Goal: Task Accomplishment & Management: Manage account settings

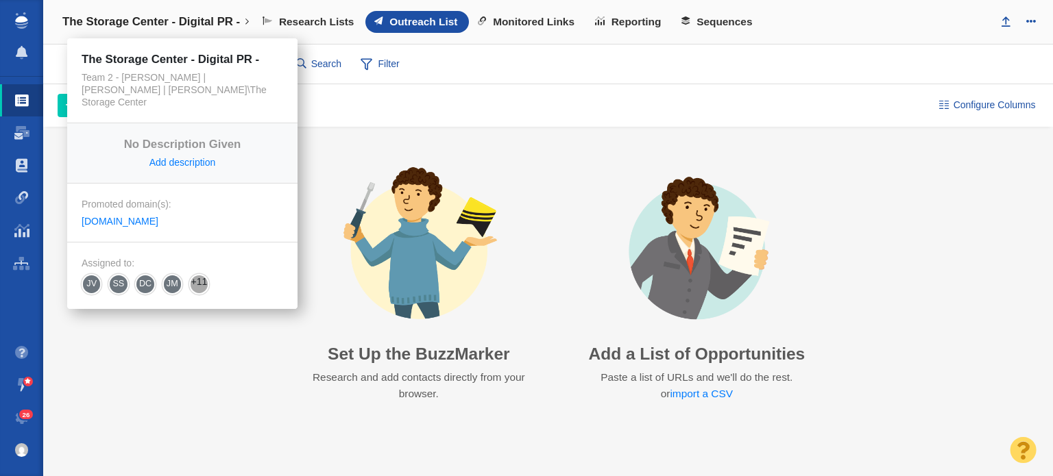
click at [110, 16] on h4 "The Storage Center - Digital PR -" at bounding box center [151, 22] width 178 height 14
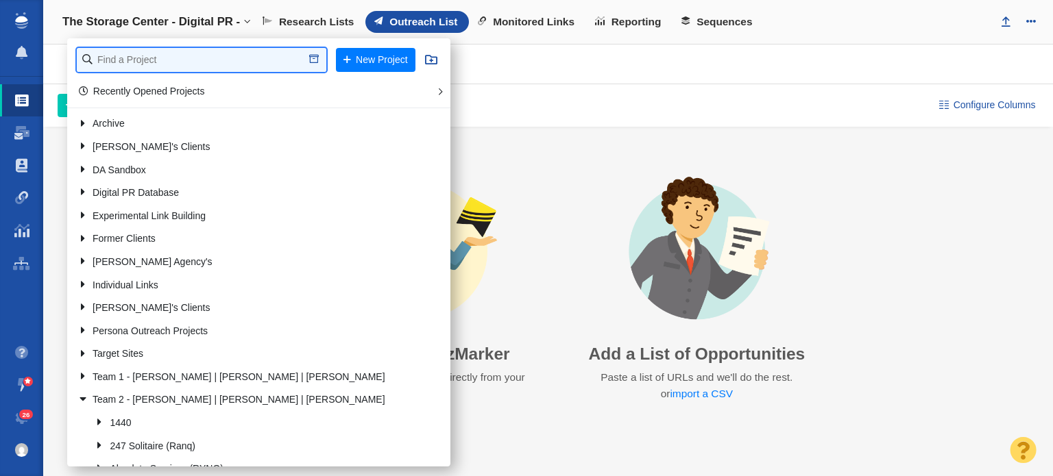
click at [150, 52] on input "text" at bounding box center [202, 60] width 250 height 24
type input "retrospec"
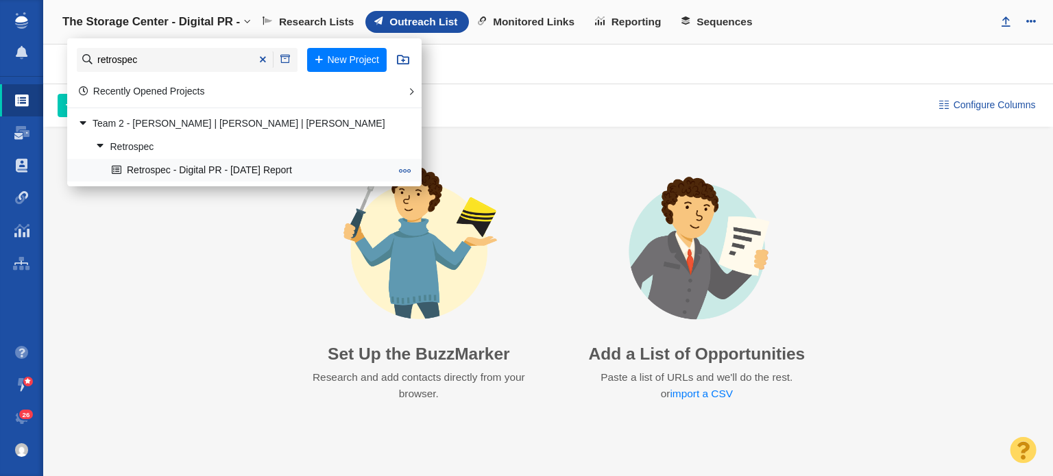
click at [178, 160] on link "Retrospec - Digital PR - [DATE] Report" at bounding box center [250, 170] width 285 height 21
click at [176, 172] on link "Retrospec - Digital PR - [DATE] Report" at bounding box center [250, 170] width 285 height 21
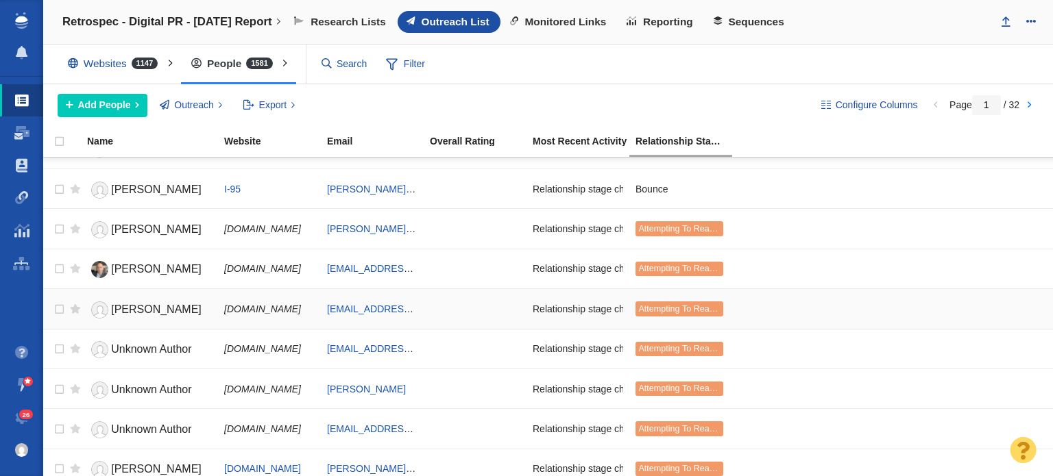
scroll to position [1674, 0]
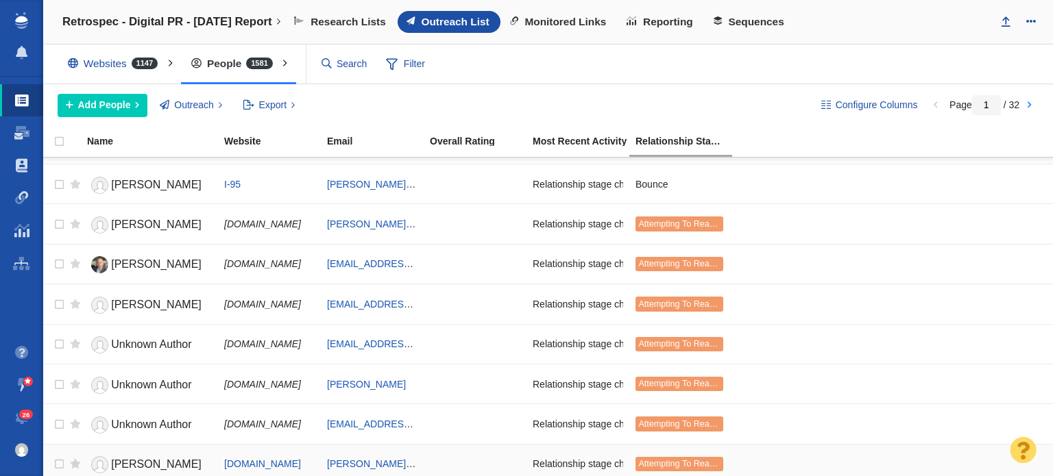
click at [125, 464] on link "[PERSON_NAME]" at bounding box center [149, 465] width 125 height 24
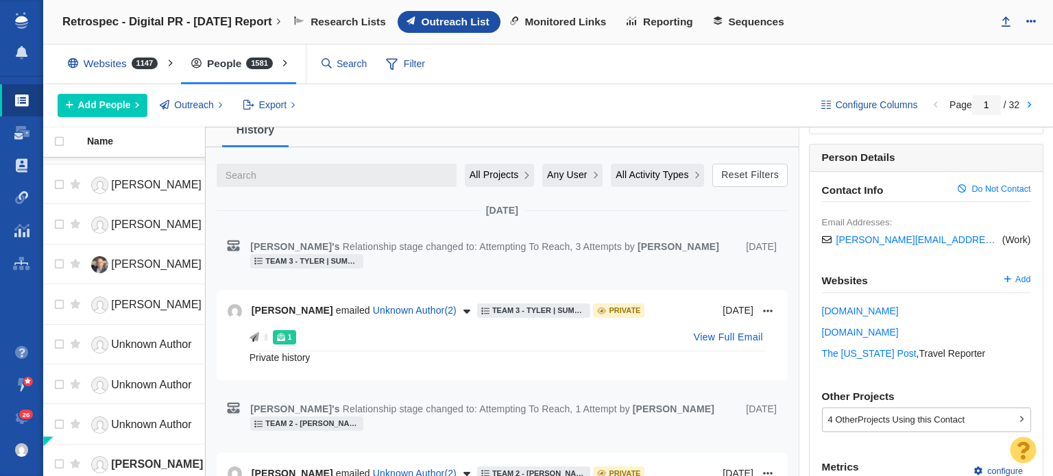
scroll to position [411, 0]
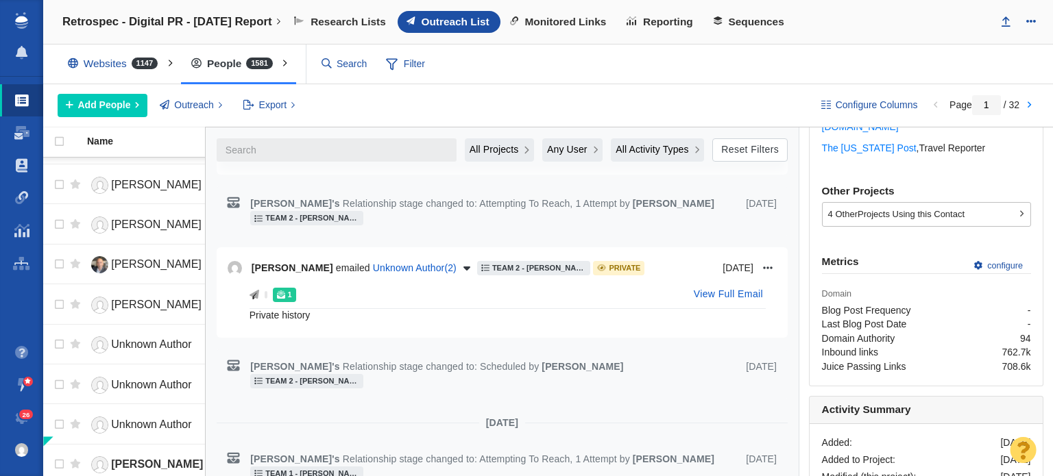
click at [394, 303] on div "1 View Full Email" at bounding box center [508, 296] width 516 height 25
click at [422, 269] on span "Unknown Author ( 2 )" at bounding box center [415, 268] width 84 height 14
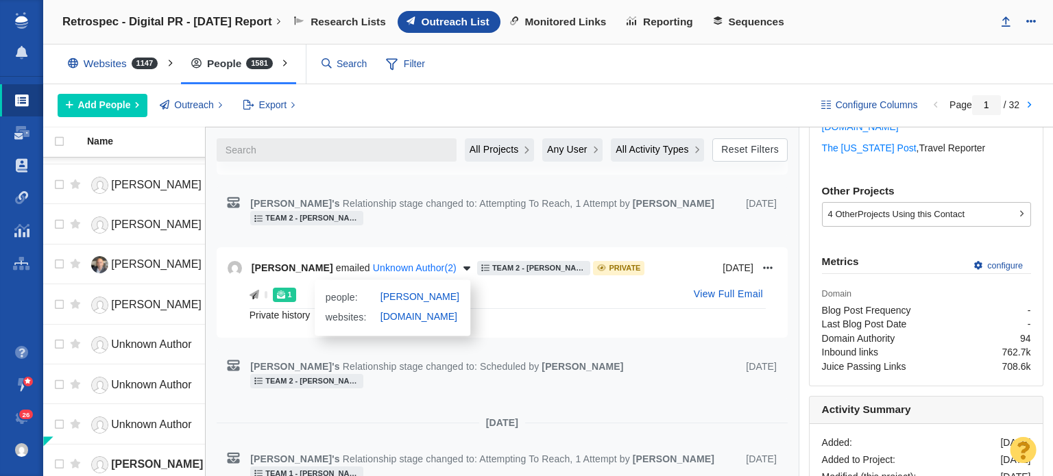
click at [422, 269] on span "Unknown Author ( 2 )" at bounding box center [415, 268] width 84 height 14
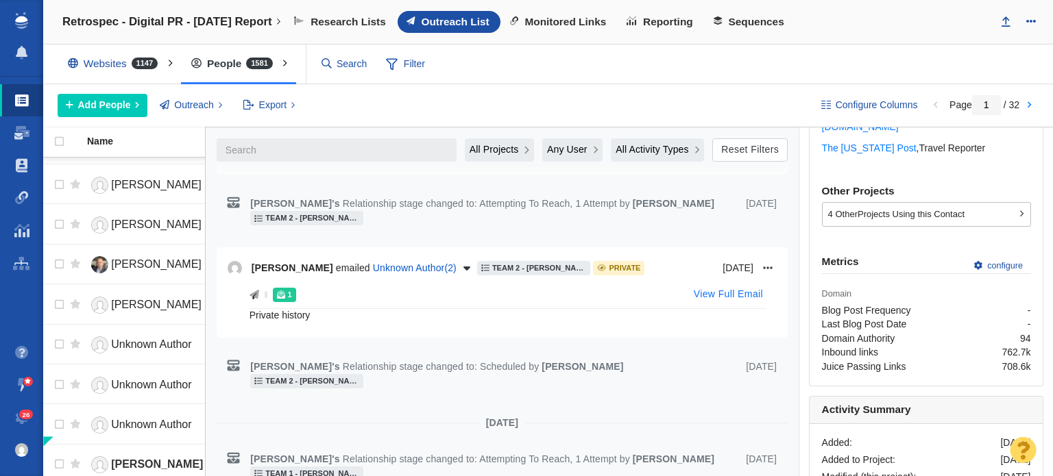
click at [702, 284] on button "View Full Email" at bounding box center [729, 295] width 86 height 22
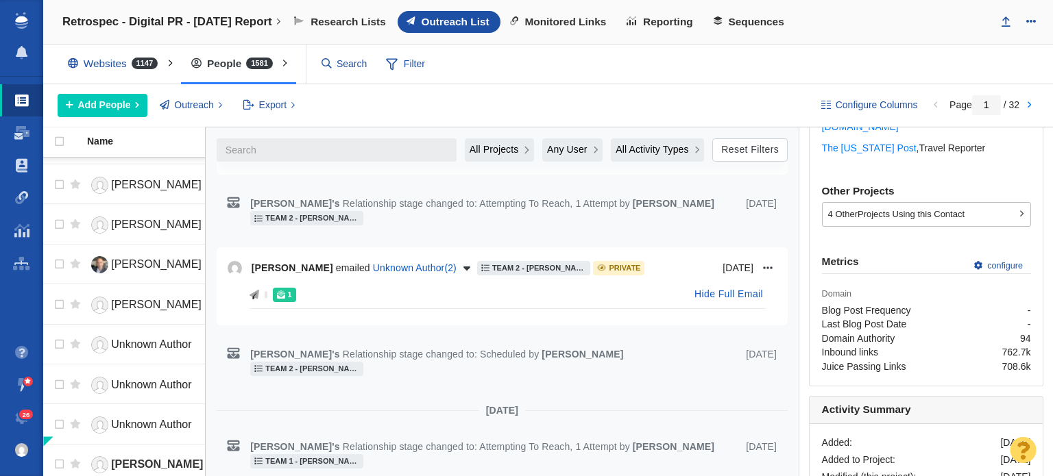
click at [704, 284] on div "Hide Full Email" at bounding box center [728, 295] width 85 height 22
click at [703, 297] on button "Hide Full Email" at bounding box center [728, 295] width 85 height 22
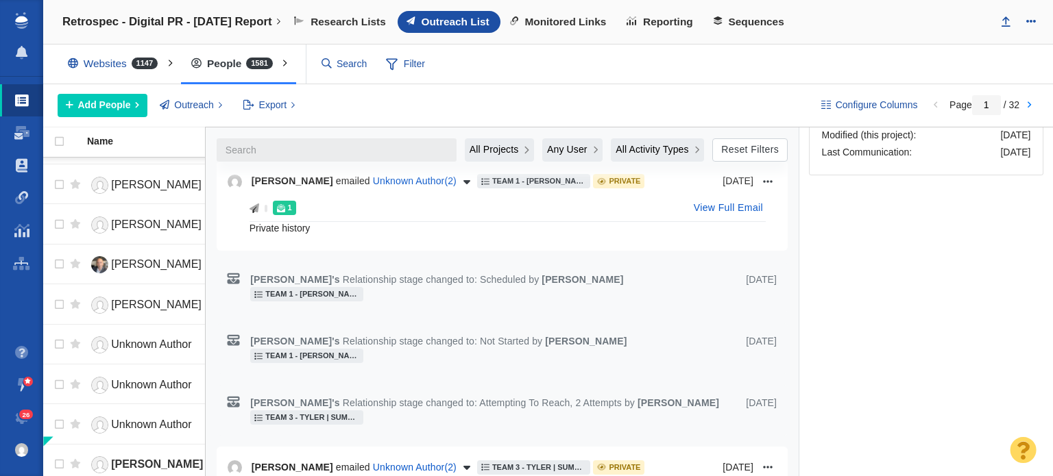
scroll to position [960, 0]
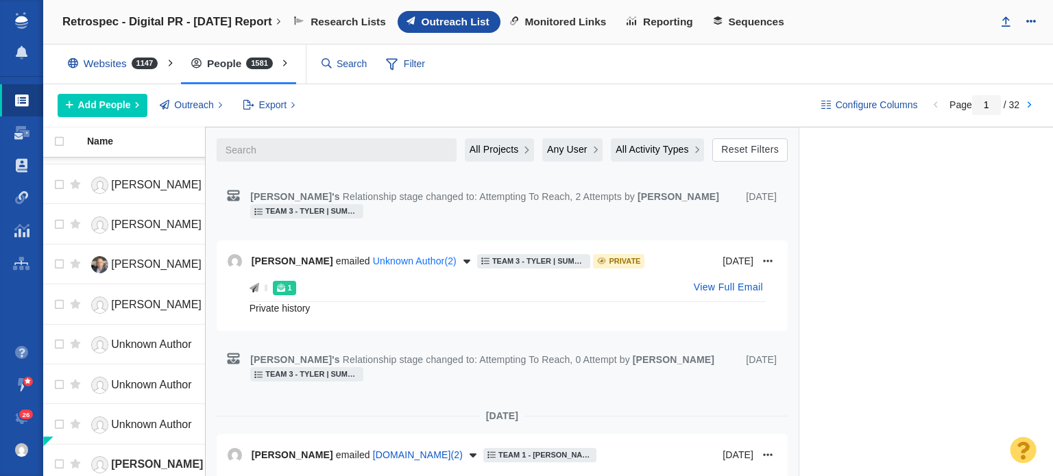
click at [419, 254] on span "Unknown Author ( 2 )" at bounding box center [415, 261] width 84 height 14
click at [600, 260] on icon at bounding box center [601, 261] width 3 height 3
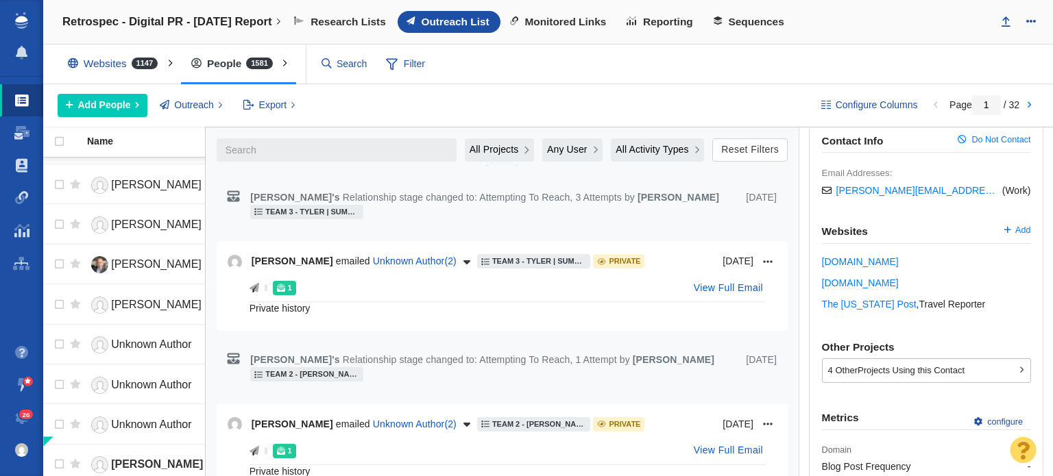
scroll to position [274, 0]
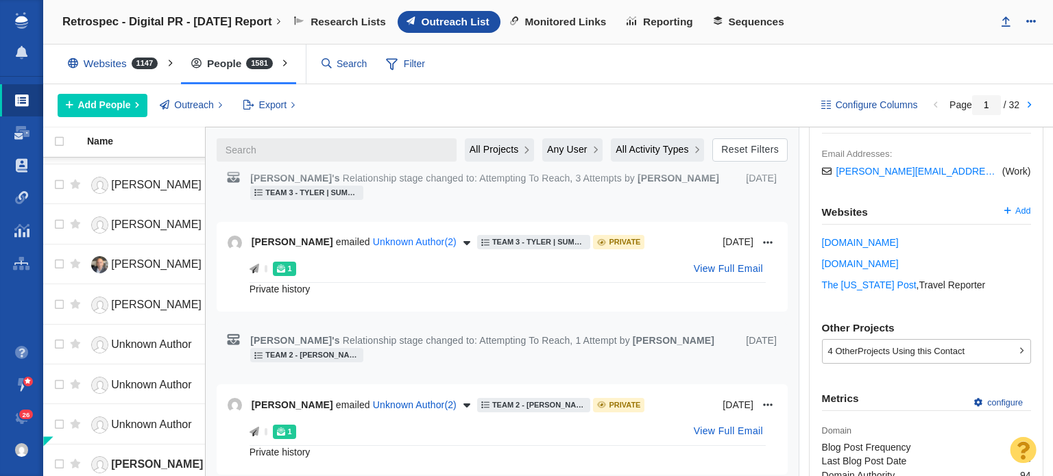
click at [420, 237] on span "Unknown Author ( 2 )" at bounding box center [415, 242] width 84 height 14
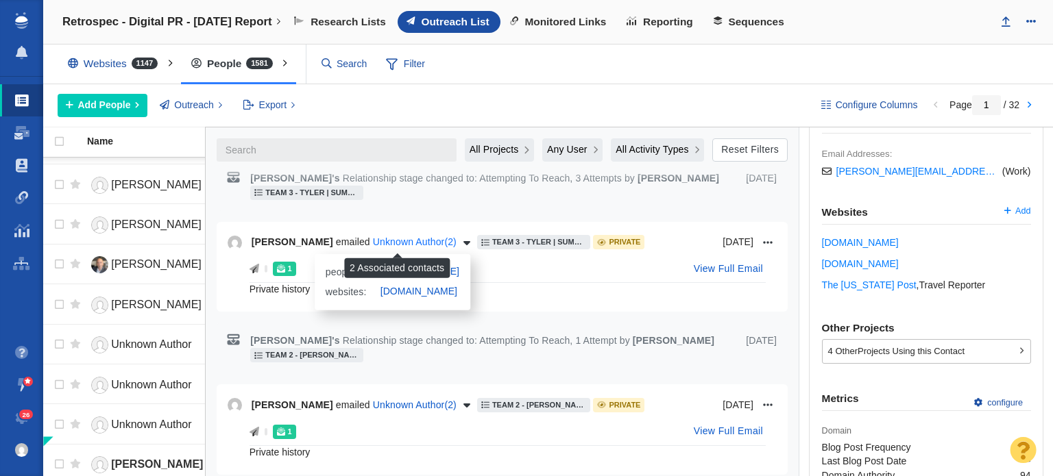
click at [420, 237] on span "Unknown Author ( 2 )" at bounding box center [415, 242] width 84 height 14
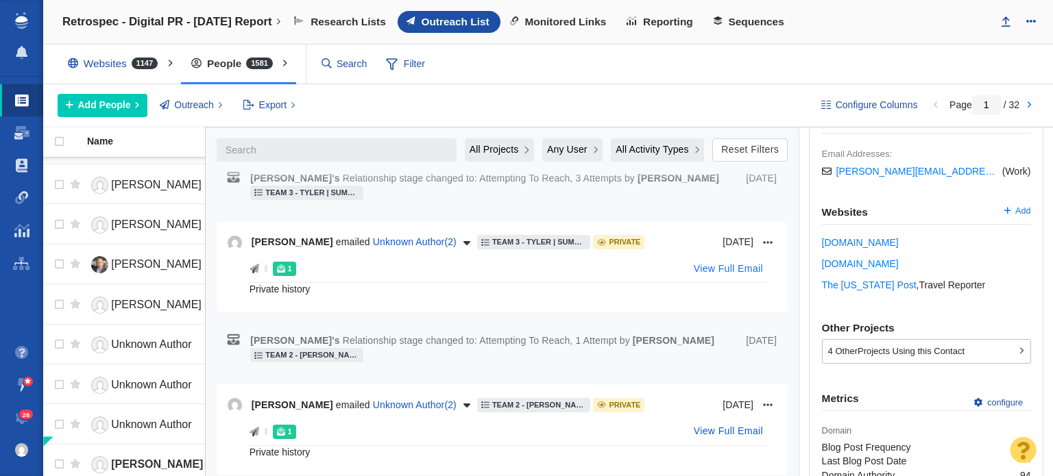
click at [729, 274] on button "View Full Email" at bounding box center [729, 269] width 86 height 22
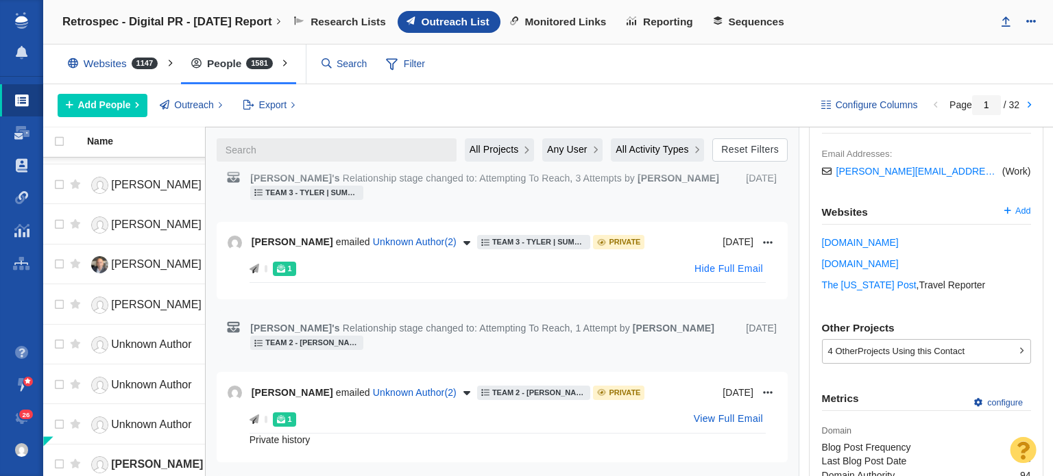
click at [729, 274] on button "Hide Full Email" at bounding box center [728, 269] width 85 height 22
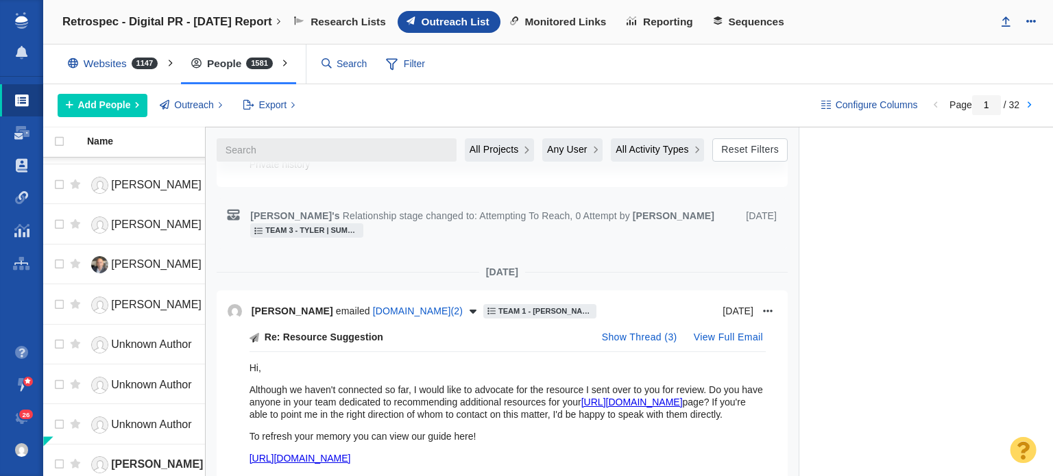
scroll to position [1097, 0]
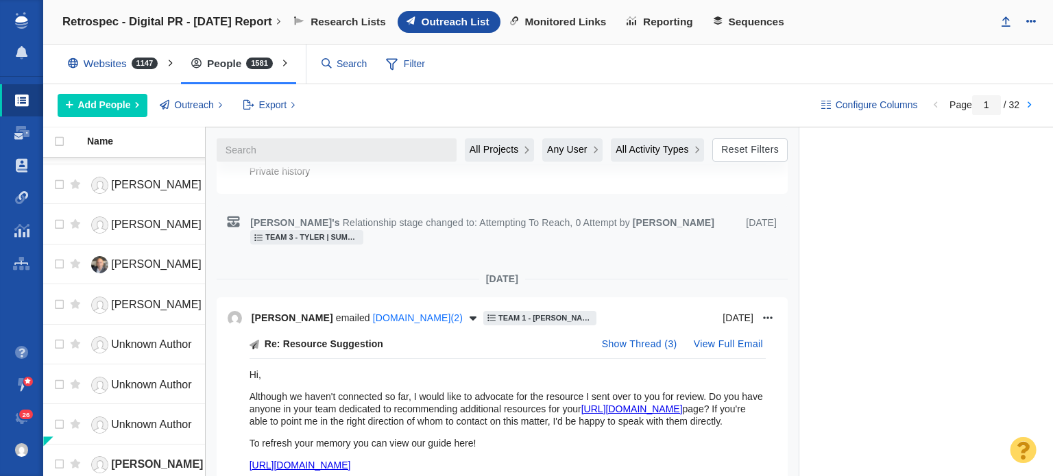
click at [450, 311] on span "[DOMAIN_NAME] ( 2 )" at bounding box center [418, 318] width 90 height 14
click at [150, 229] on link "[PERSON_NAME]" at bounding box center [149, 225] width 125 height 24
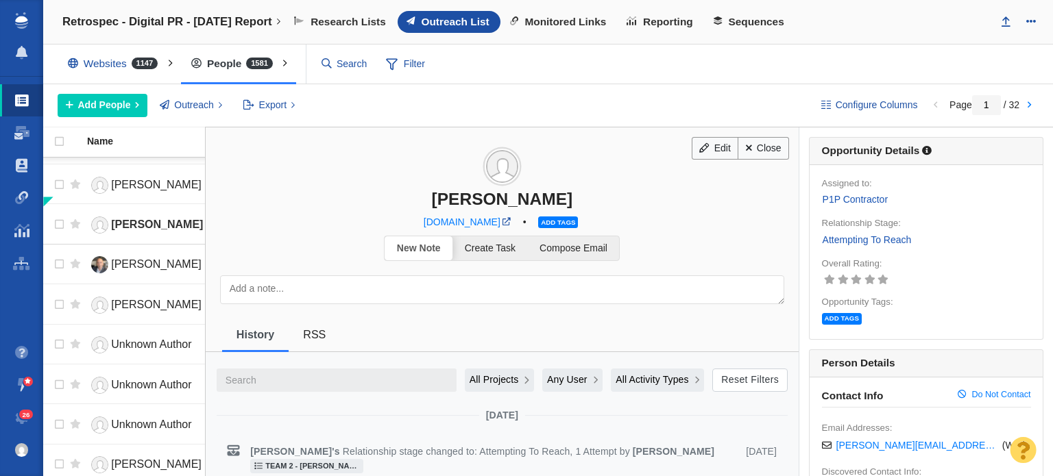
scroll to position [137, 0]
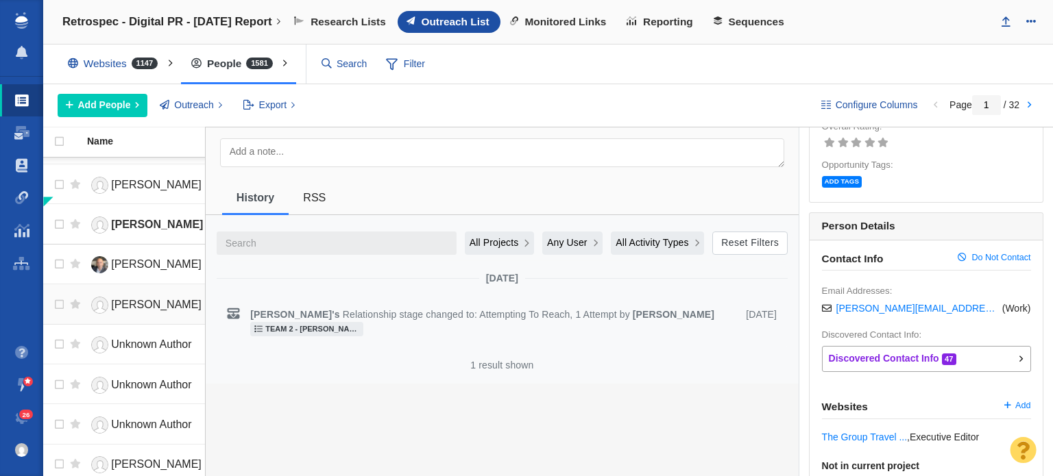
click at [162, 306] on link "[PERSON_NAME]" at bounding box center [149, 305] width 125 height 24
click at [124, 293] on body "Projects Dashboard Websites People Link Monitoring Reports Projects Home Help C…" at bounding box center [526, 238] width 1053 height 476
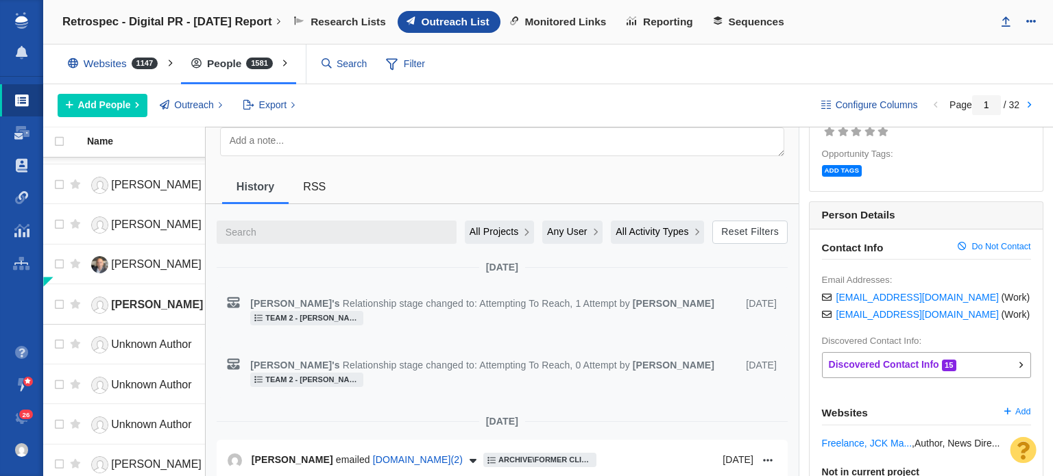
scroll to position [0, 0]
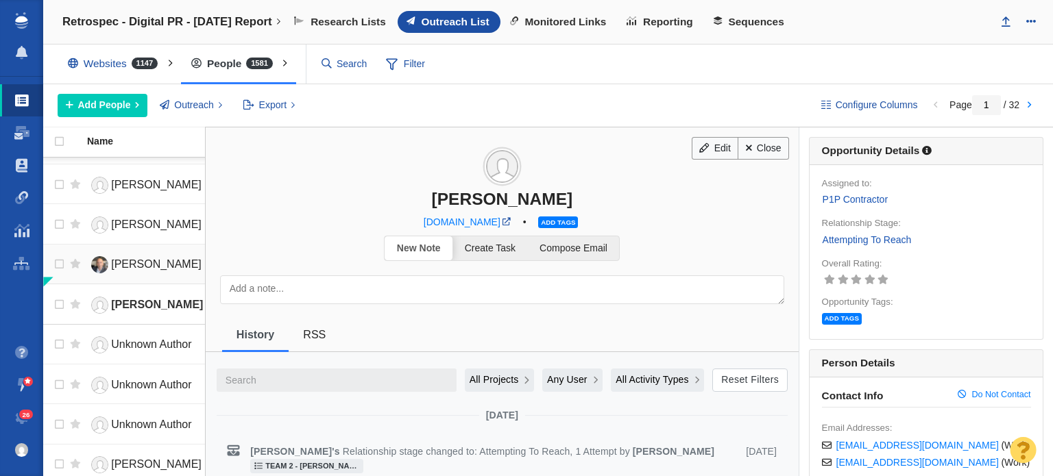
click at [173, 261] on span "[PERSON_NAME]" at bounding box center [156, 264] width 90 height 12
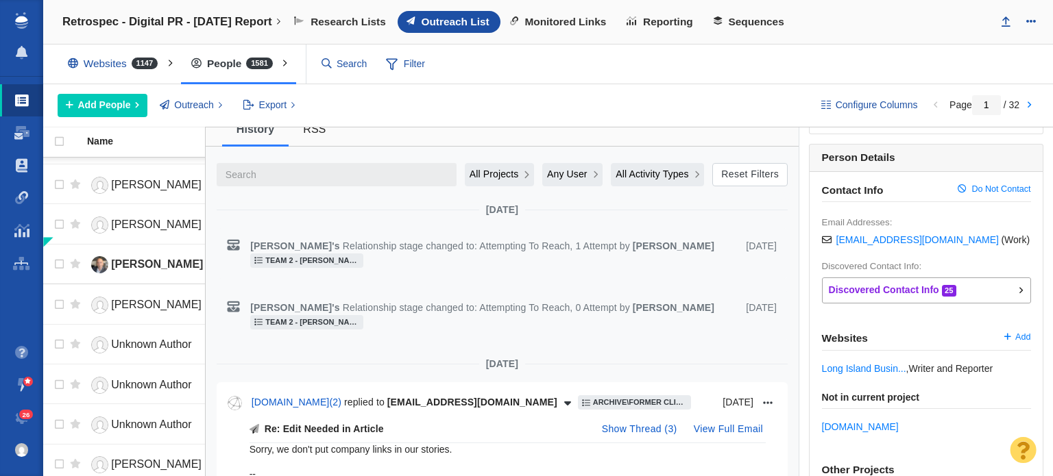
scroll to position [274, 0]
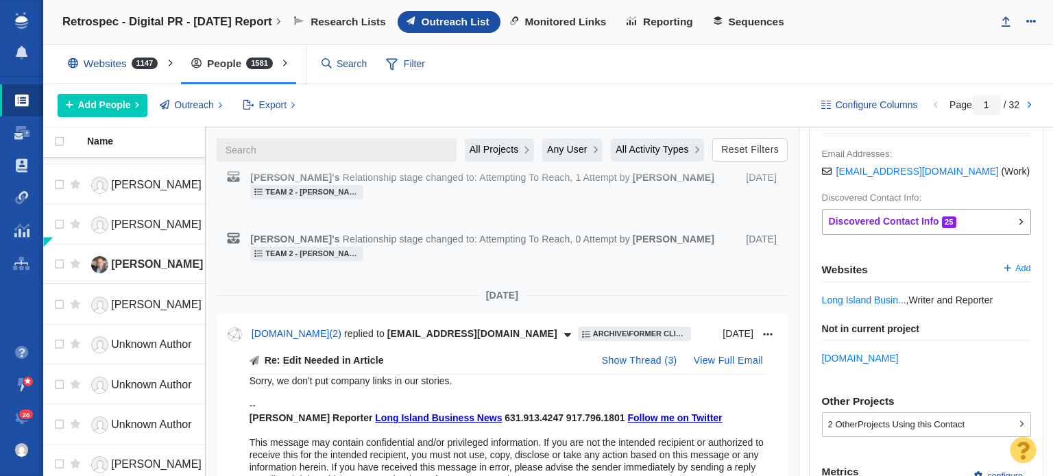
click at [507, 153] on span "All Projects" at bounding box center [494, 150] width 49 height 14
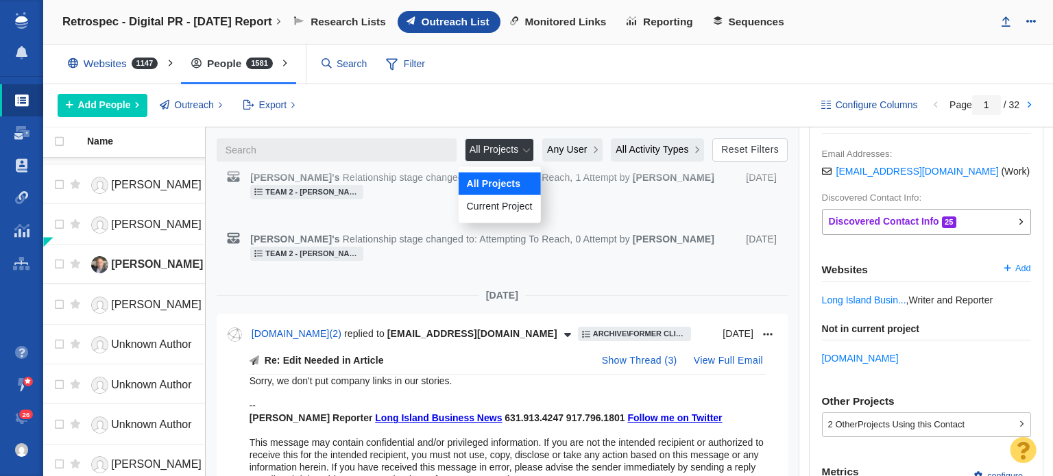
click at [507, 199] on span "Current Project" at bounding box center [499, 206] width 66 height 14
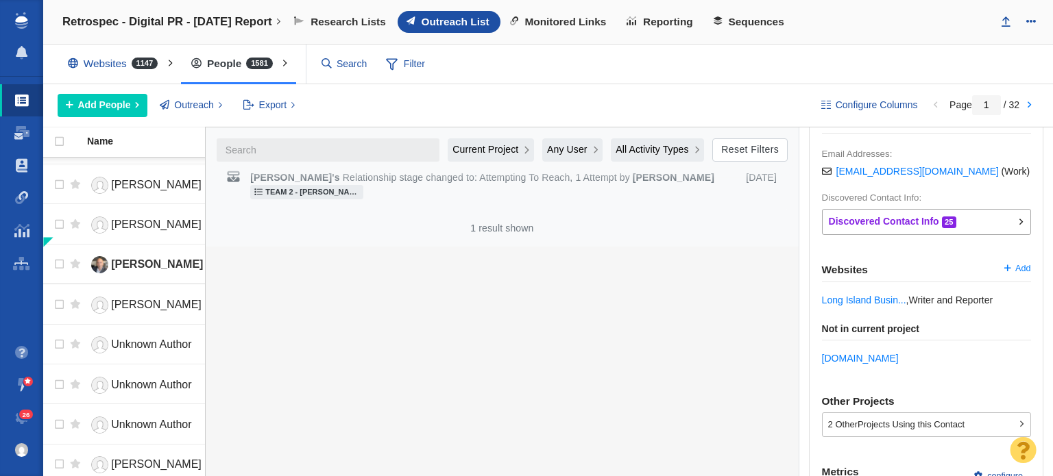
scroll to position [137, 0]
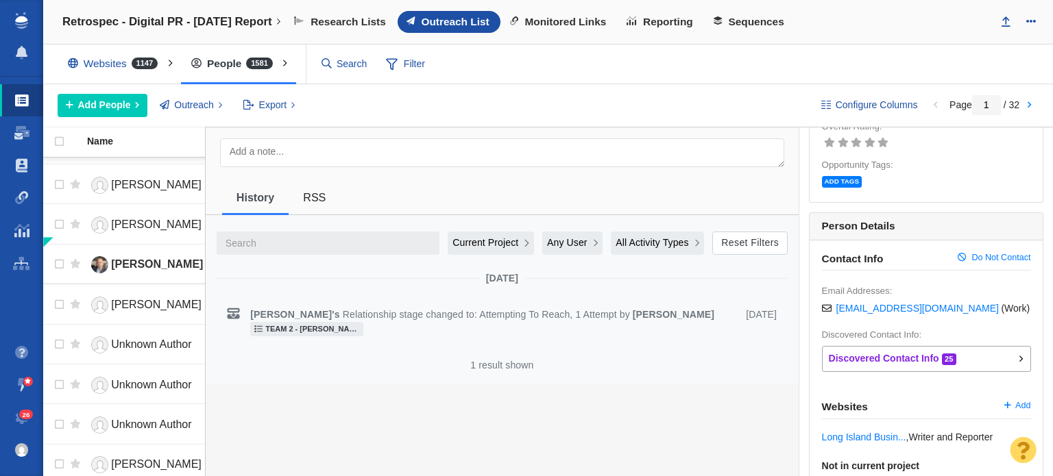
drag, startPoint x: 419, startPoint y: 312, endPoint x: 566, endPoint y: 311, distance: 146.7
click at [557, 311] on span "Relationship stage changed to: Attempting To Reach, 1 Attempt" at bounding box center [481, 314] width 277 height 11
click at [587, 311] on span "Relationship stage changed to: Attempting To Reach, 1 Attempt" at bounding box center [481, 314] width 277 height 11
drag, startPoint x: 616, startPoint y: 315, endPoint x: 474, endPoint y: 311, distance: 142.0
click at [474, 311] on span "Relationship stage changed to: Attempting To Reach, 1 Attempt" at bounding box center [481, 314] width 277 height 11
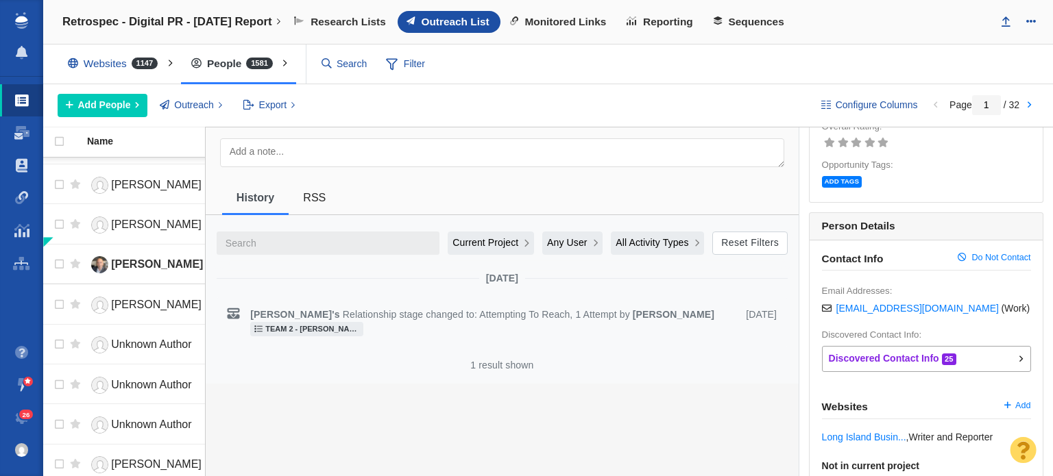
click at [483, 316] on span "Relationship stage changed to: Attempting To Reach, 1 Attempt" at bounding box center [481, 314] width 277 height 11
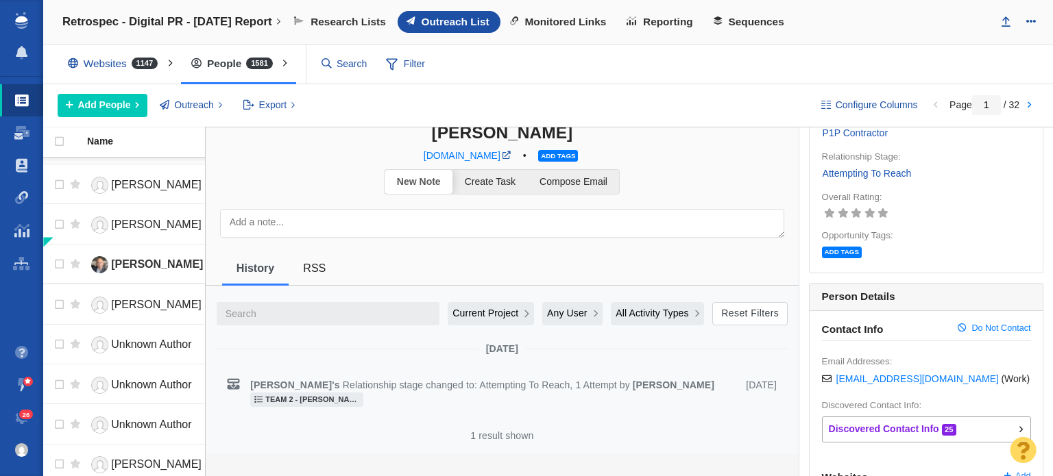
scroll to position [0, 0]
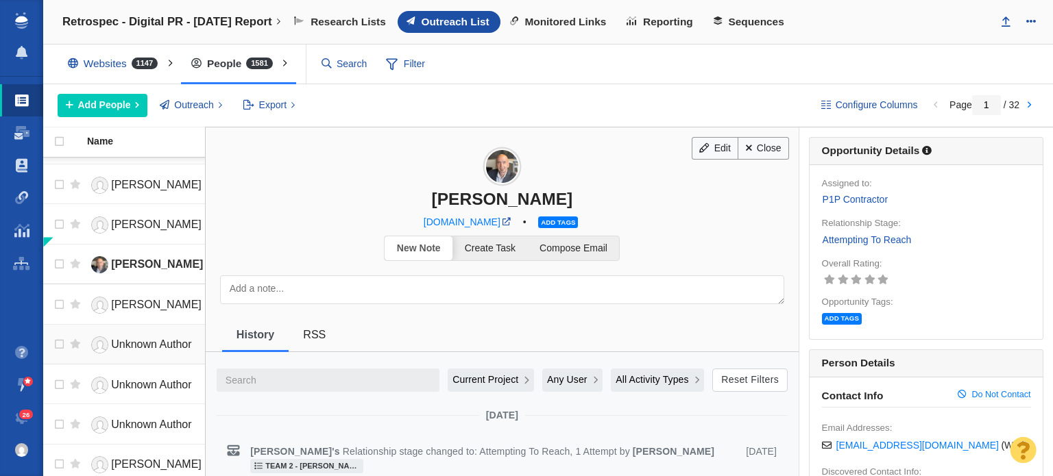
click at [149, 339] on span "Unknown Author" at bounding box center [151, 345] width 80 height 12
click at [162, 387] on div at bounding box center [526, 238] width 1053 height 476
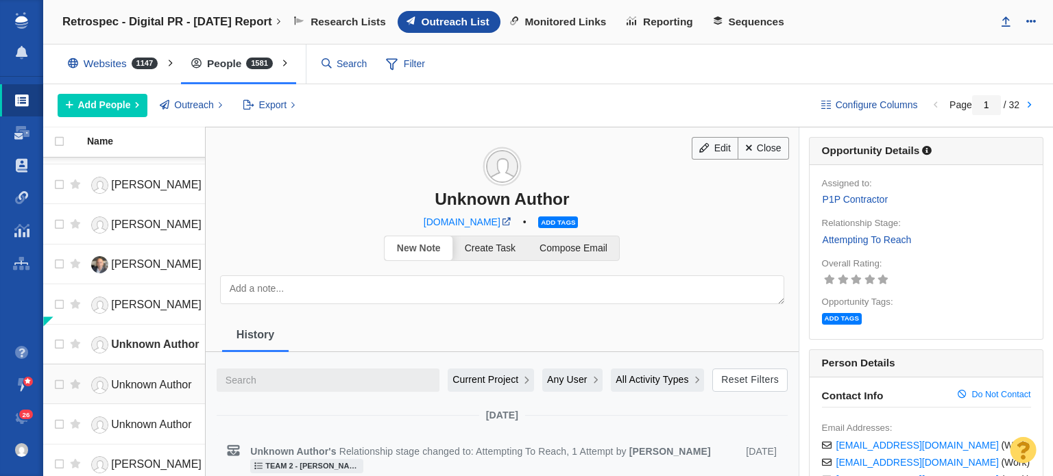
click at [176, 381] on span "Unknown Author" at bounding box center [151, 385] width 80 height 12
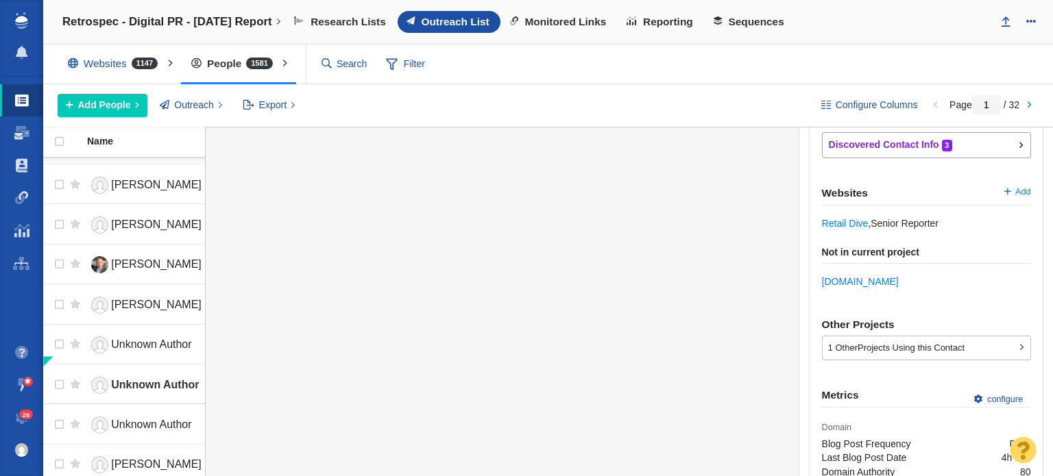
scroll to position [411, 0]
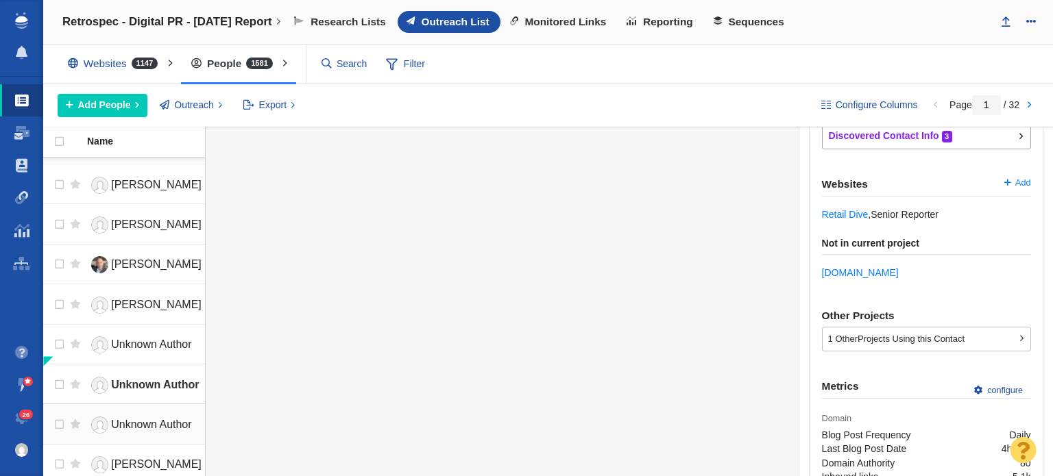
click at [139, 420] on span "Unknown Author" at bounding box center [151, 425] width 80 height 12
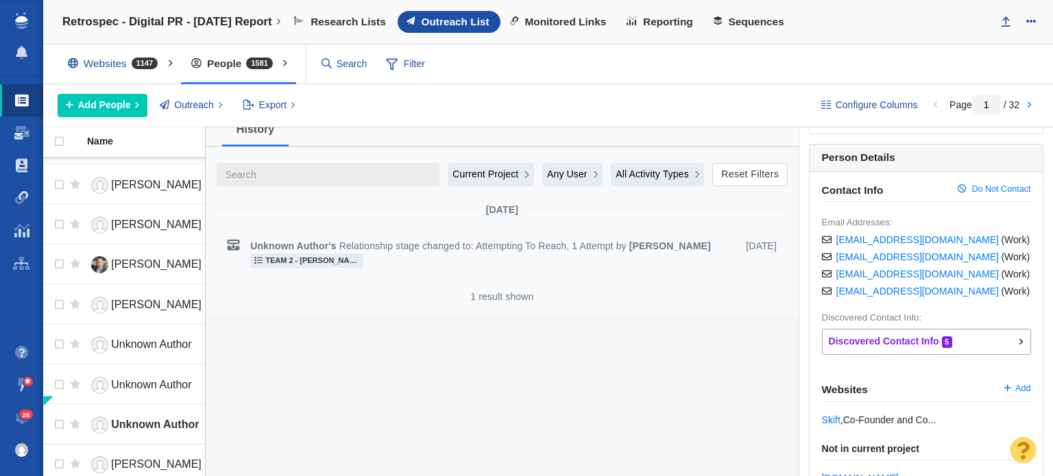
scroll to position [0, 0]
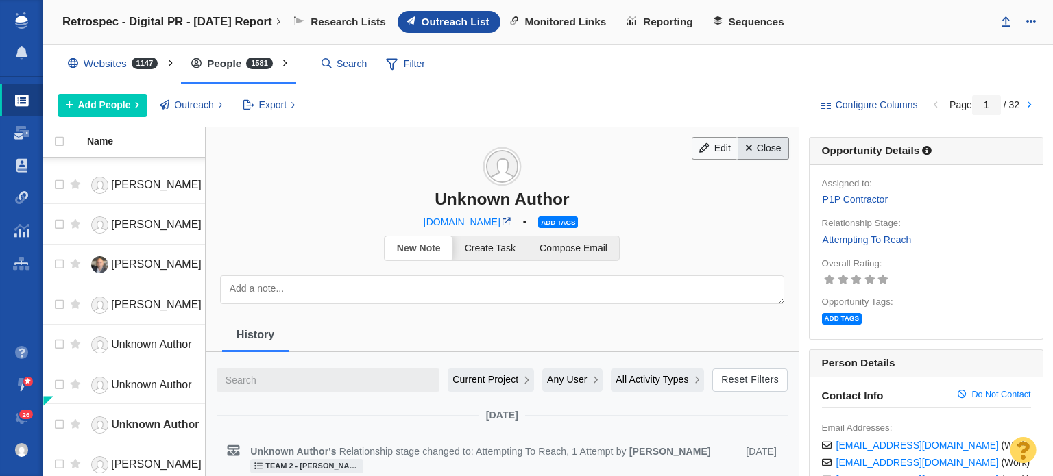
click at [768, 143] on link "Close" at bounding box center [763, 148] width 51 height 23
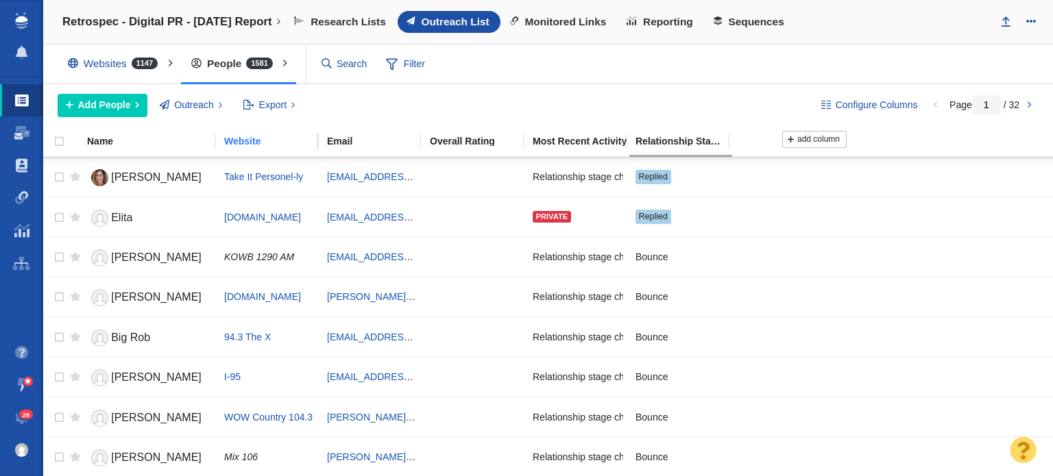
click at [236, 138] on div "Website" at bounding box center [274, 141] width 101 height 10
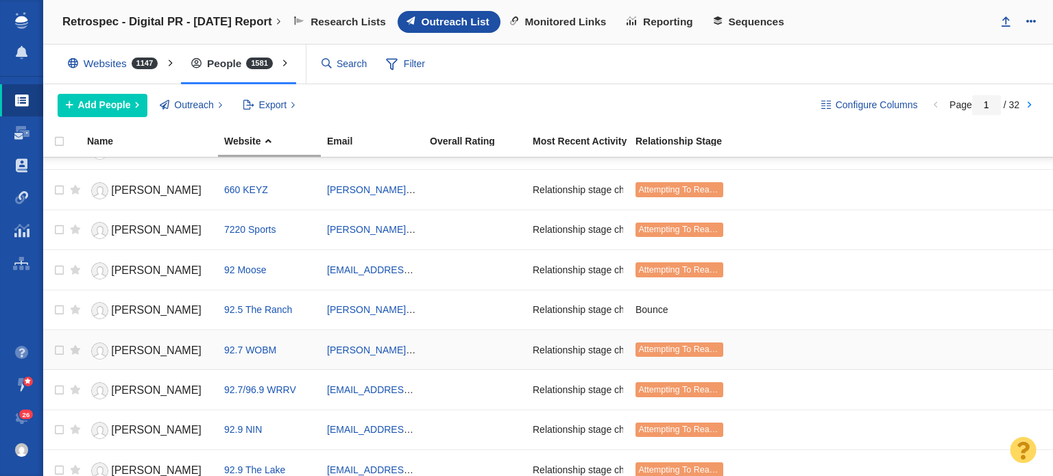
scroll to position [1674, 0]
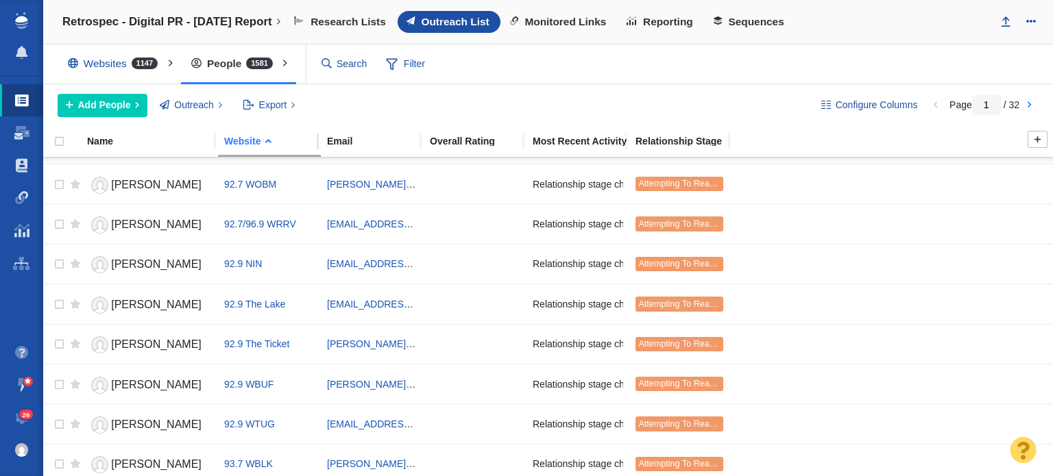
click at [251, 136] on div "Website" at bounding box center [274, 141] width 101 height 10
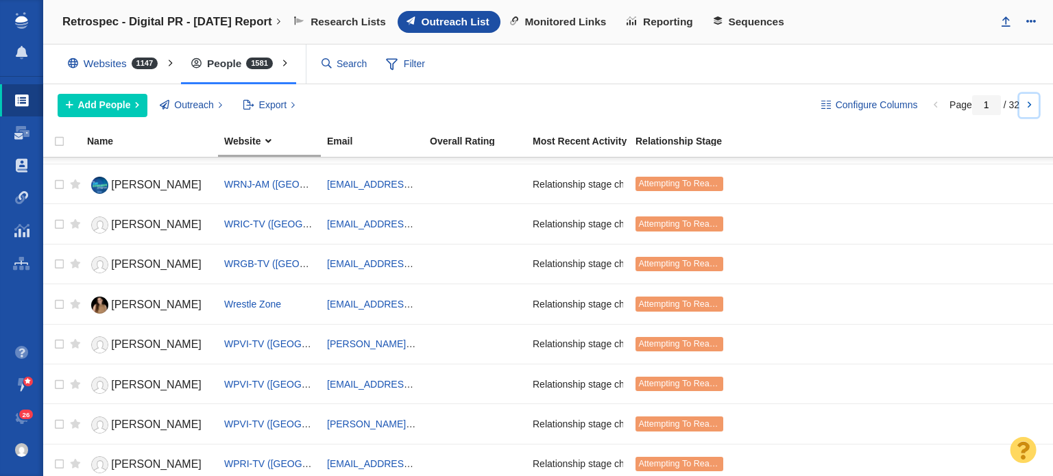
click at [1021, 101] on link at bounding box center [1028, 105] width 19 height 23
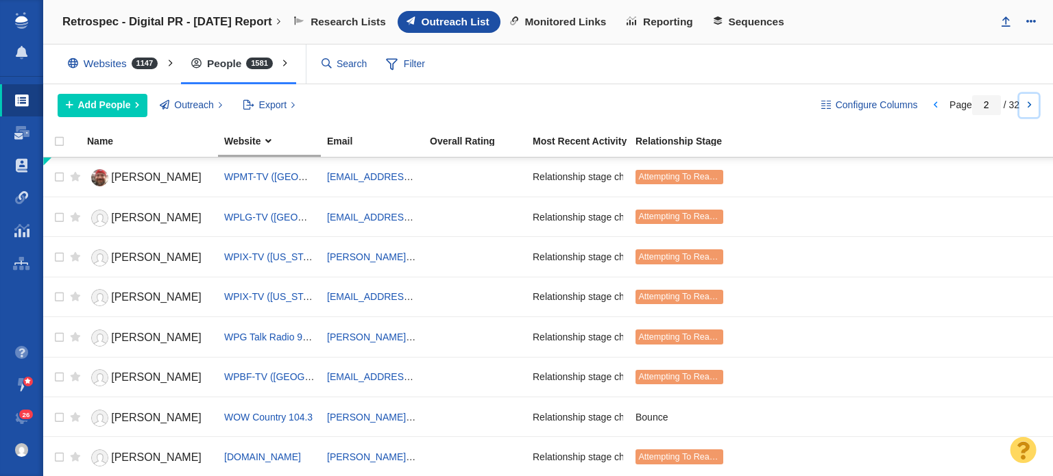
click at [1021, 101] on link at bounding box center [1028, 105] width 19 height 23
